Goal: Obtain resource: Obtain resource

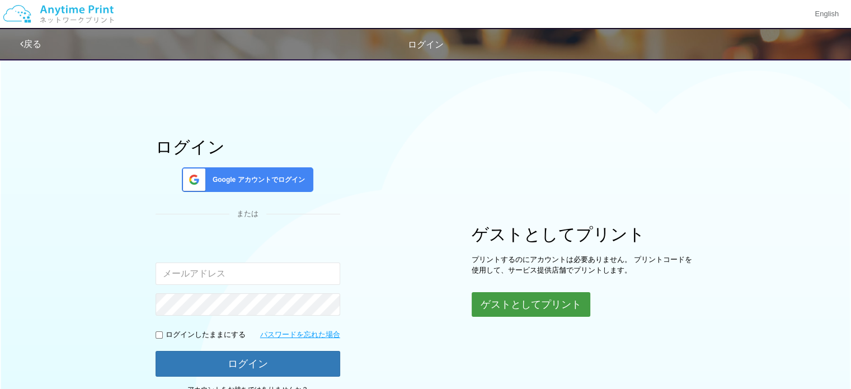
click at [515, 297] on button "ゲストとしてプリント" at bounding box center [531, 304] width 119 height 25
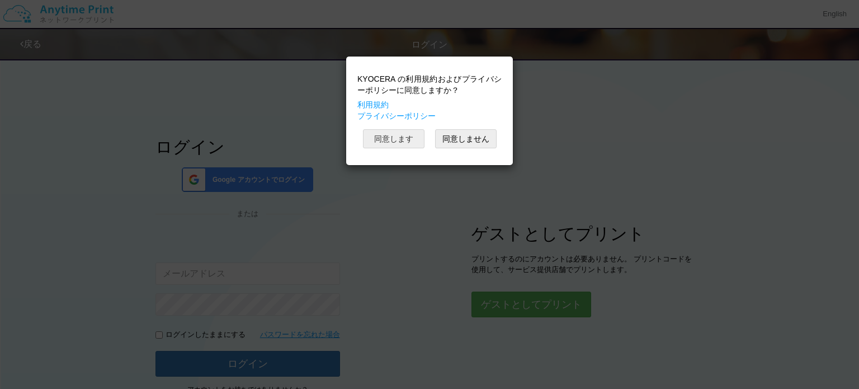
click at [403, 139] on button "同意します" at bounding box center [394, 138] width 62 height 19
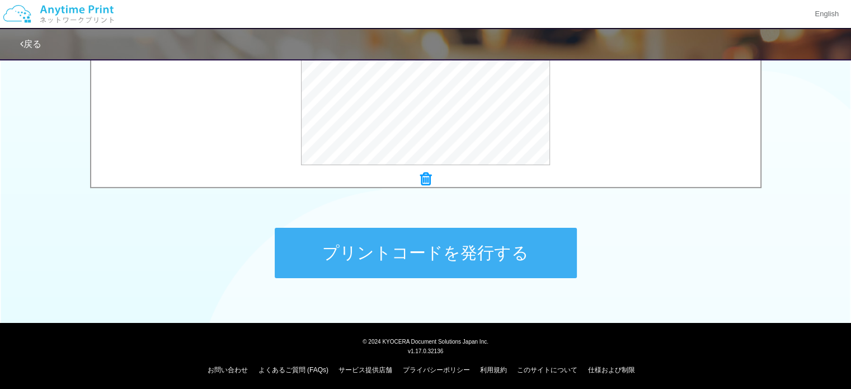
scroll to position [461, 0]
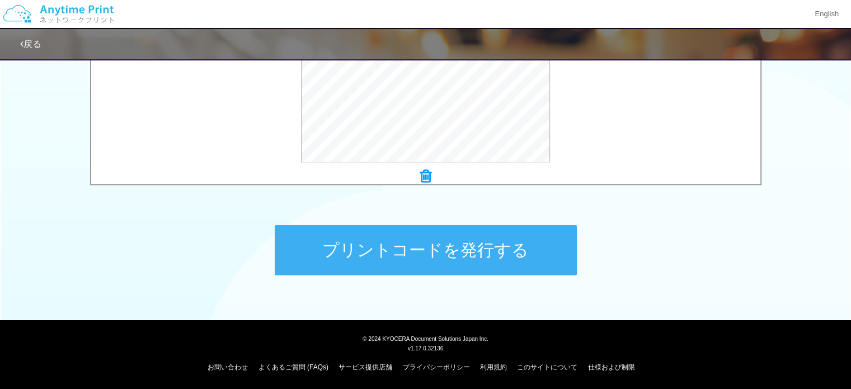
click at [393, 249] on button "プリントコードを発行する" at bounding box center [426, 250] width 302 height 50
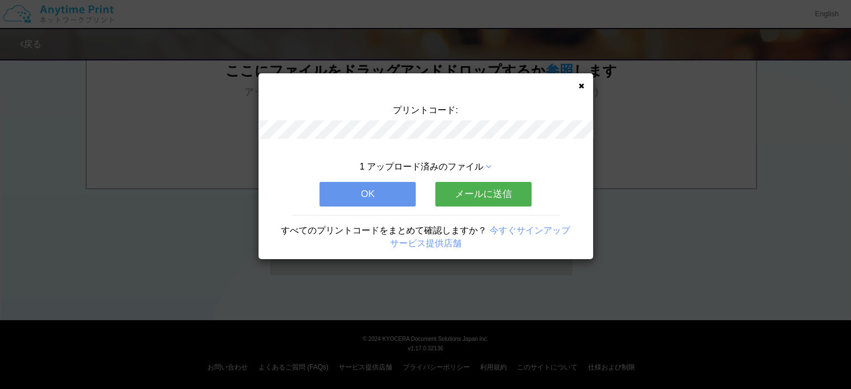
scroll to position [0, 0]
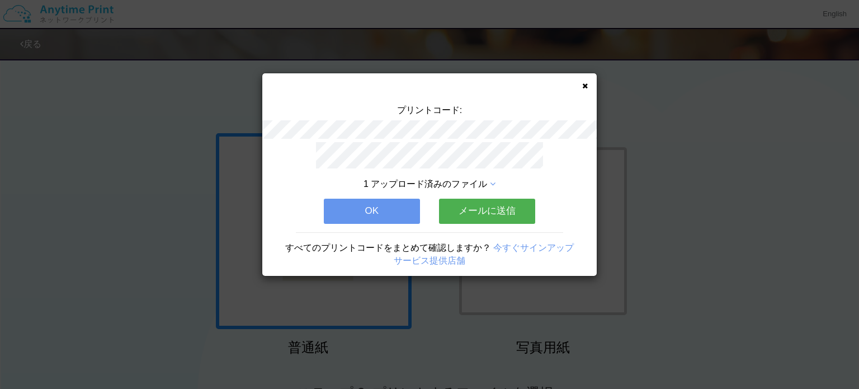
click at [460, 207] on button "メールに送信" at bounding box center [487, 211] width 96 height 25
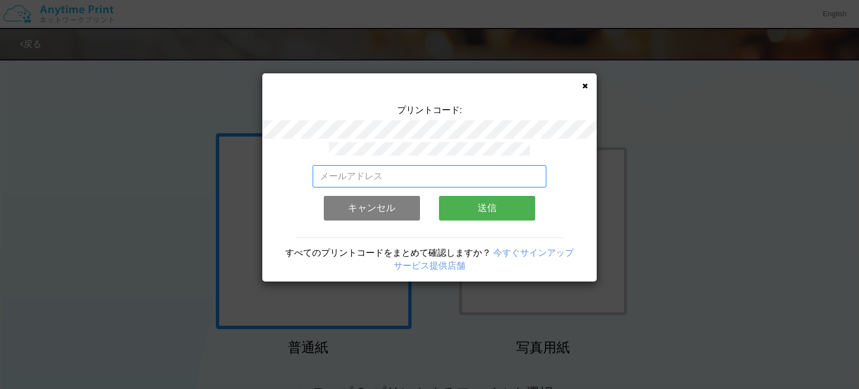
click at [421, 169] on input "email" at bounding box center [430, 176] width 234 height 22
type input "[EMAIL_ADDRESS][DOMAIN_NAME]"
click at [466, 202] on button "送信" at bounding box center [487, 208] width 96 height 25
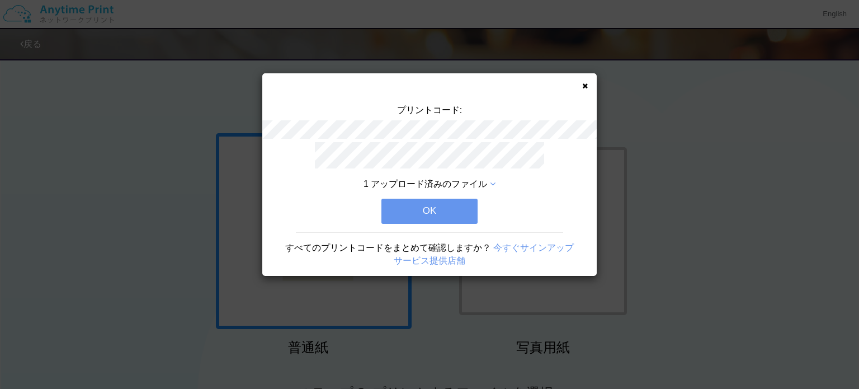
click at [449, 202] on button "OK" at bounding box center [429, 211] width 96 height 25
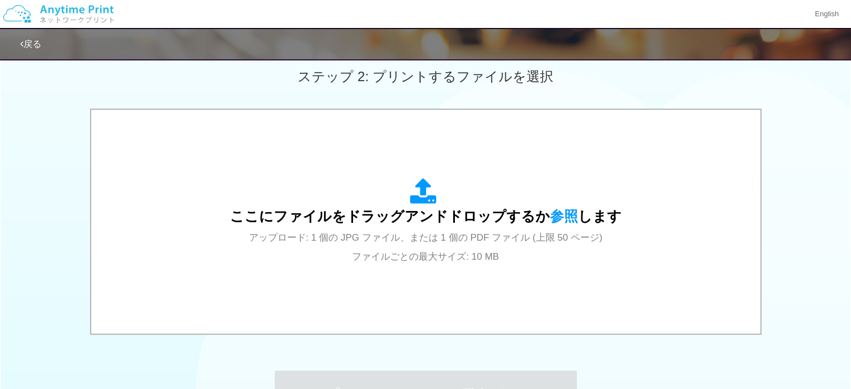
scroll to position [336, 0]
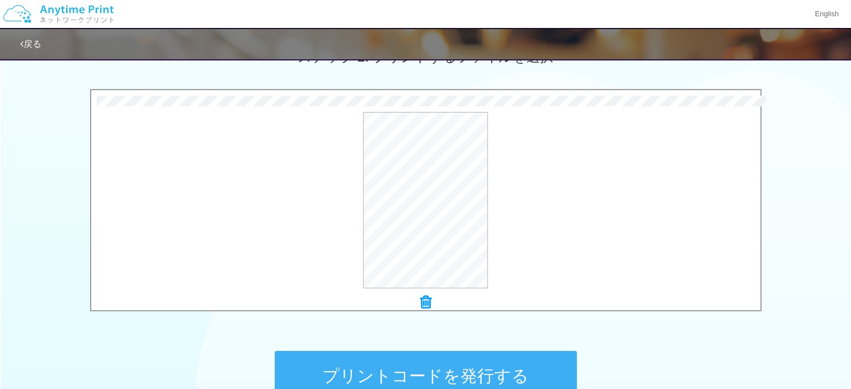
click at [434, 373] on button "プリントコードを発行する" at bounding box center [426, 376] width 302 height 50
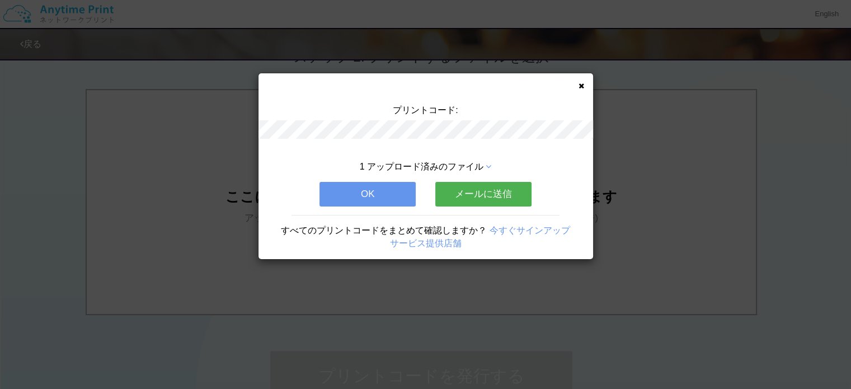
scroll to position [0, 0]
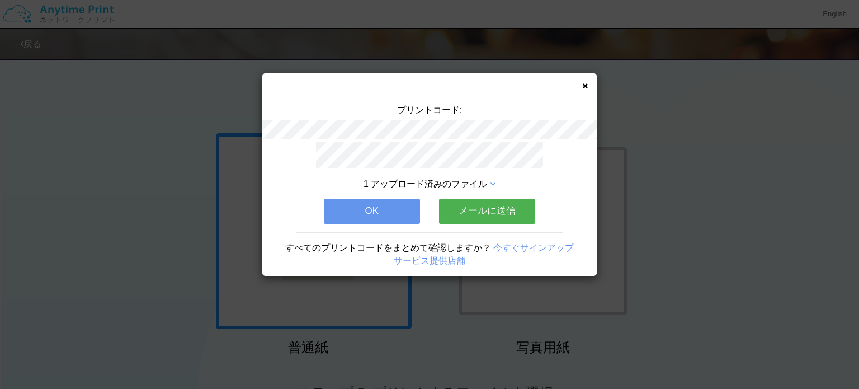
click at [479, 199] on button "メールに送信" at bounding box center [487, 211] width 96 height 25
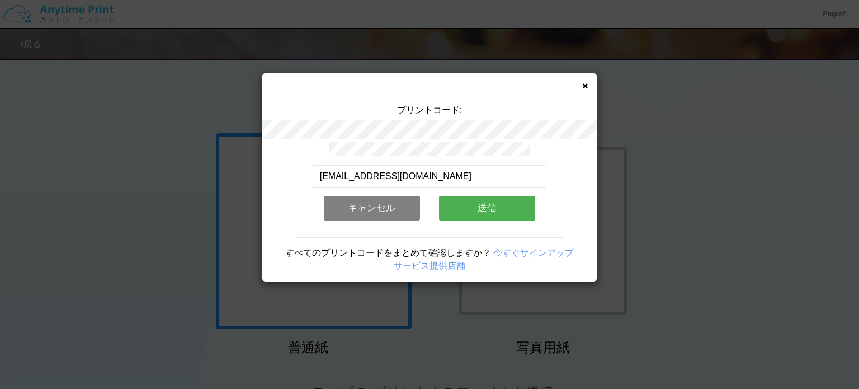
click at [474, 201] on button "送信" at bounding box center [487, 208] width 96 height 25
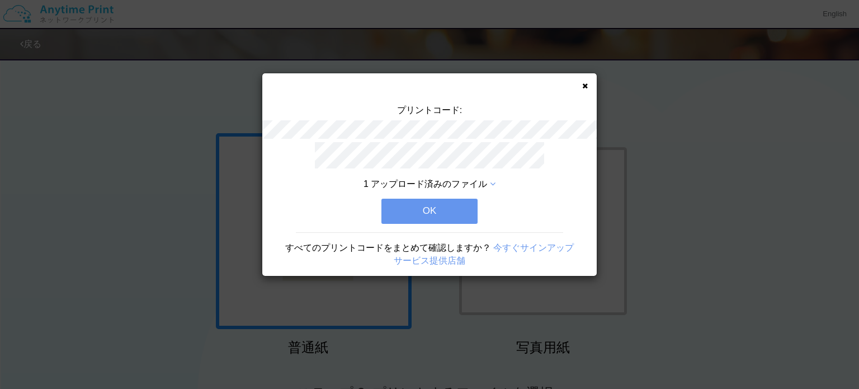
click at [446, 201] on button "OK" at bounding box center [429, 211] width 96 height 25
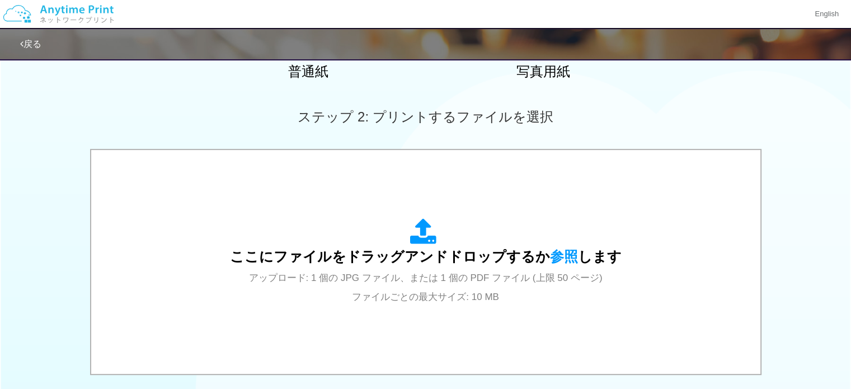
scroll to position [280, 0]
